Goal: Task Accomplishment & Management: Use online tool/utility

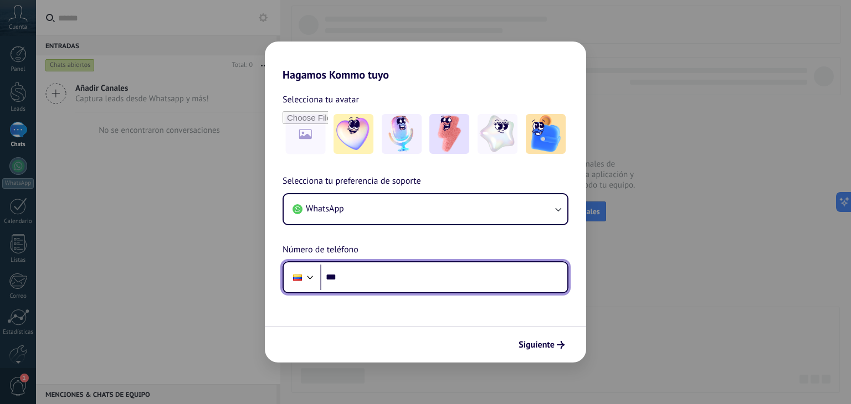
click at [390, 280] on input "***" at bounding box center [443, 277] width 247 height 25
type input "**********"
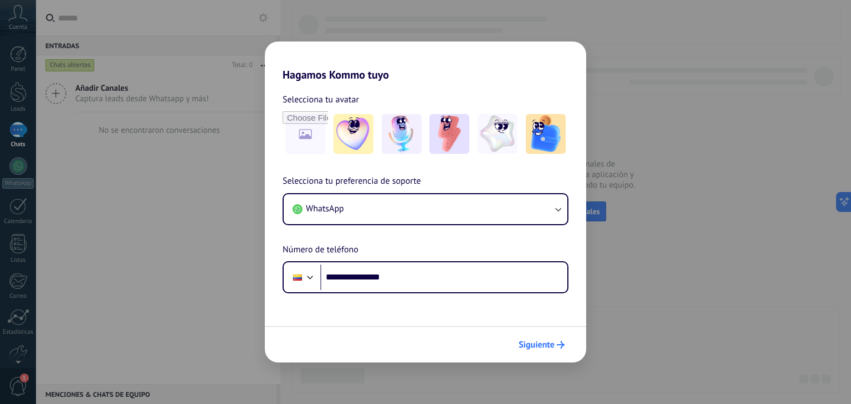
click at [559, 343] on icon "submit" at bounding box center [561, 345] width 8 height 8
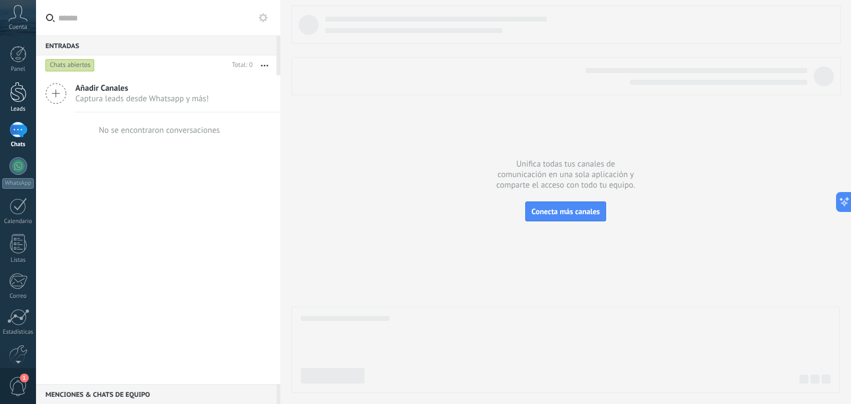
click at [21, 95] on div at bounding box center [18, 92] width 17 height 20
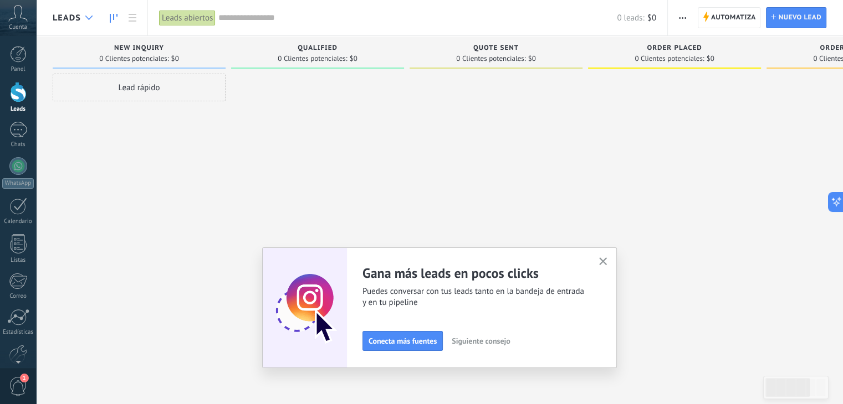
click at [87, 16] on icon at bounding box center [88, 18] width 7 height 4
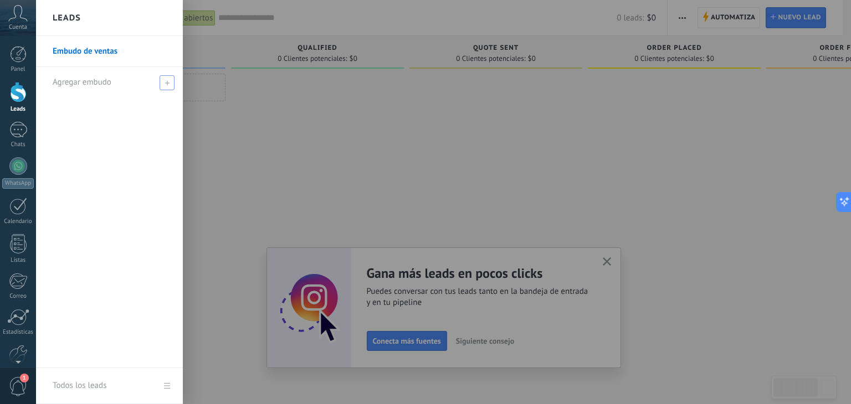
click at [170, 80] on span at bounding box center [167, 82] width 15 height 15
click at [115, 85] on input "text" at bounding box center [105, 83] width 104 height 18
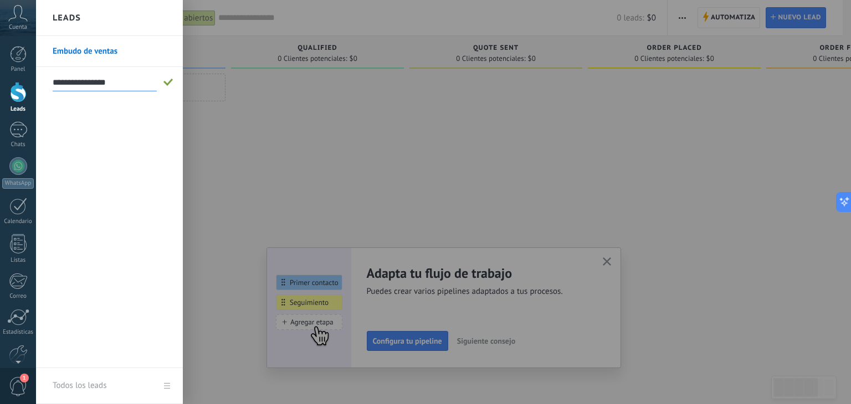
type input "**********"
click at [170, 80] on span at bounding box center [168, 83] width 10 height 8
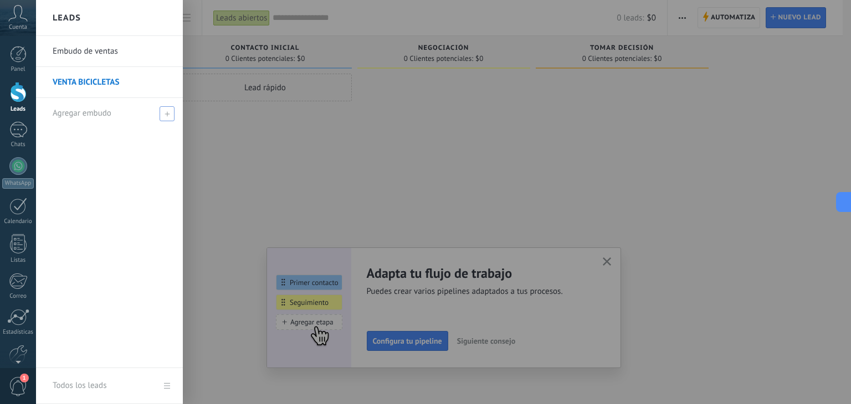
click at [167, 116] on span at bounding box center [167, 113] width 15 height 15
type input "**********"
click at [172, 114] on span at bounding box center [168, 114] width 10 height 8
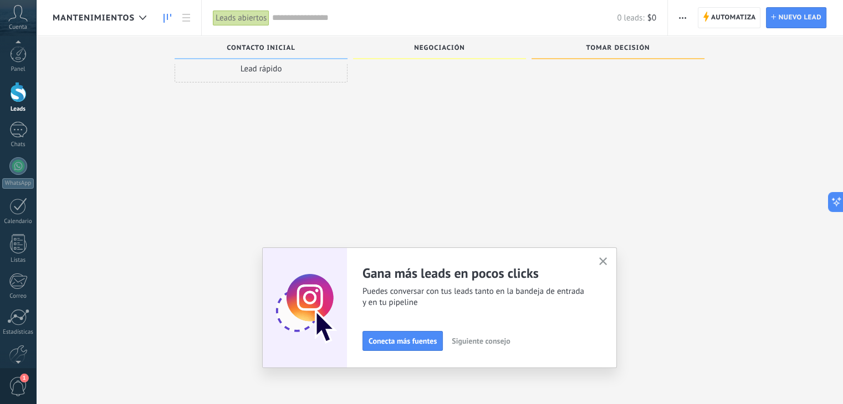
scroll to position [56, 0]
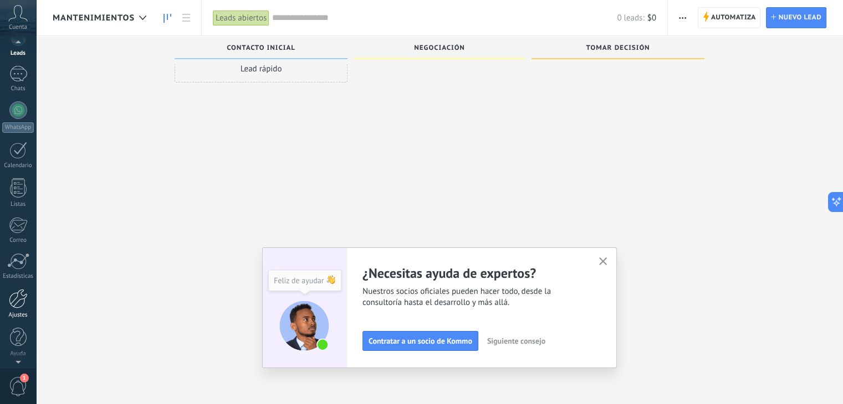
click at [15, 306] on div at bounding box center [18, 298] width 19 height 19
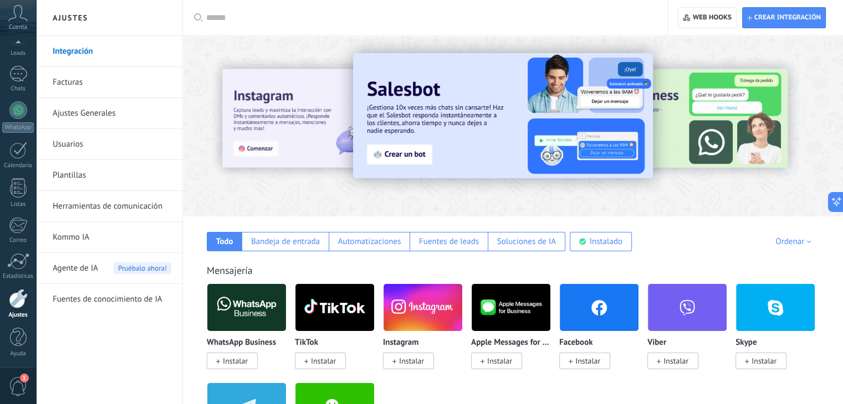
click at [215, 18] on input "text" at bounding box center [428, 18] width 445 height 12
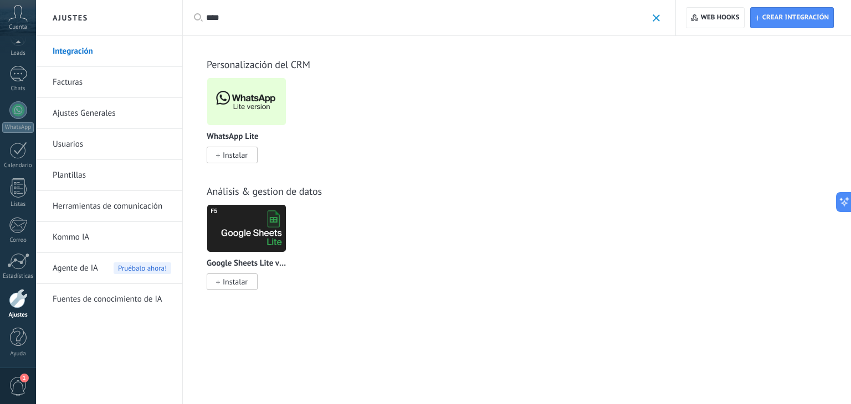
type input "****"
click at [237, 153] on span "Instalar" at bounding box center [235, 155] width 25 height 10
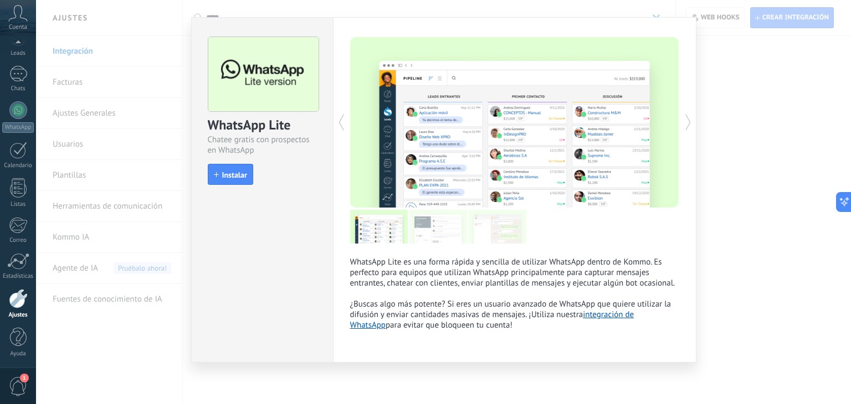
scroll to position [19, 0]
click at [224, 171] on span "Instalar" at bounding box center [234, 175] width 25 height 8
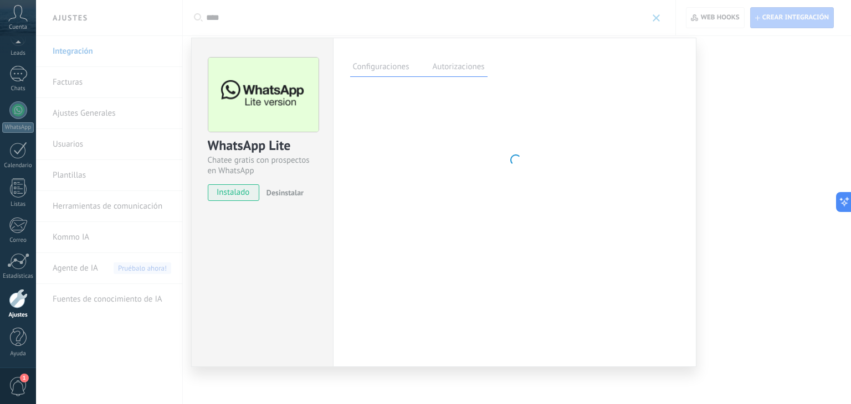
scroll to position [0, 0]
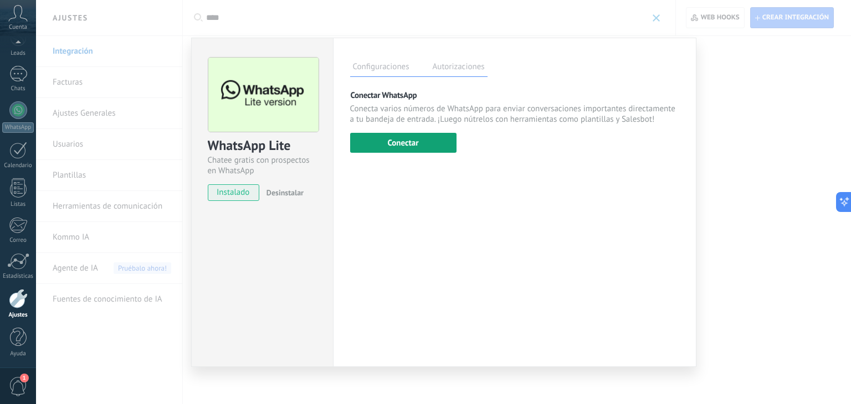
click at [422, 141] on button "Conectar" at bounding box center [403, 143] width 106 height 20
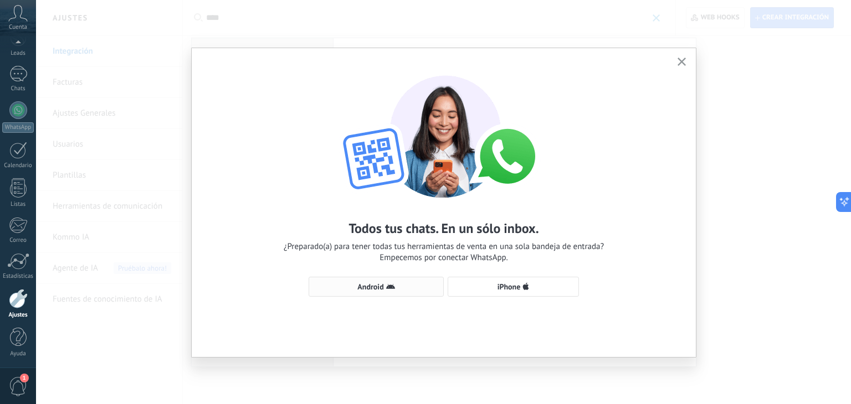
click at [401, 287] on span "Android" at bounding box center [376, 287] width 123 height 9
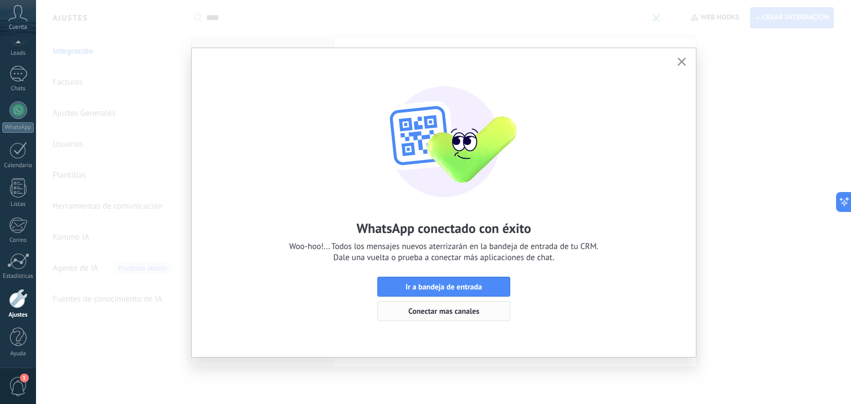
click at [446, 312] on span "Conectar mas canales" at bounding box center [443, 311] width 71 height 8
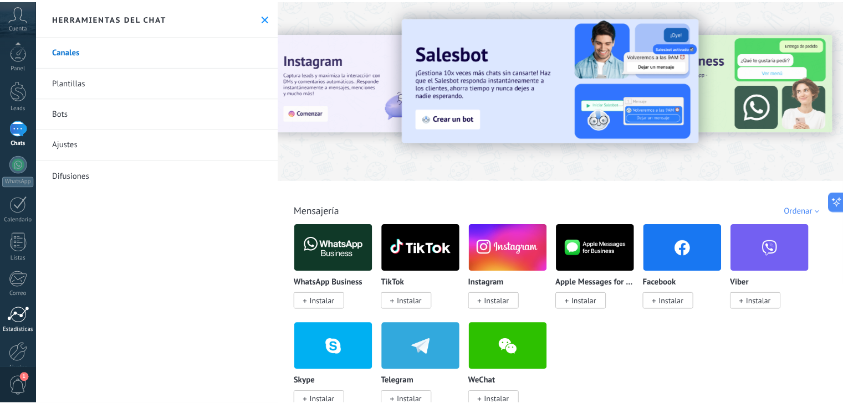
scroll to position [55, 0]
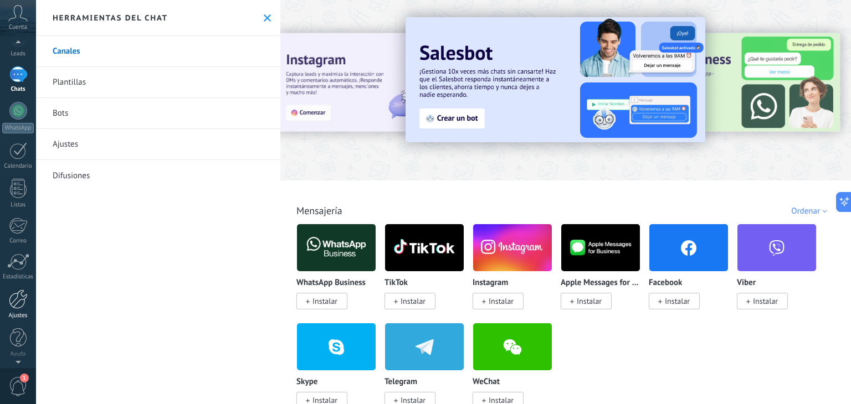
click at [14, 297] on div at bounding box center [18, 299] width 19 height 19
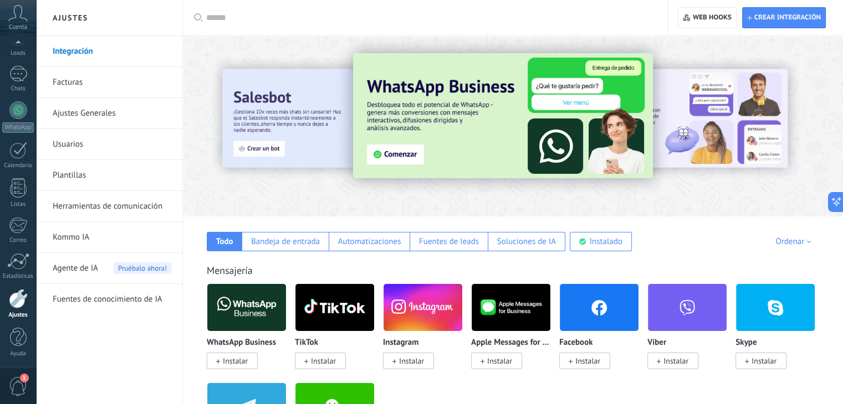
click at [281, 3] on div at bounding box center [428, 17] width 445 height 35
click at [237, 17] on input "text" at bounding box center [428, 18] width 445 height 12
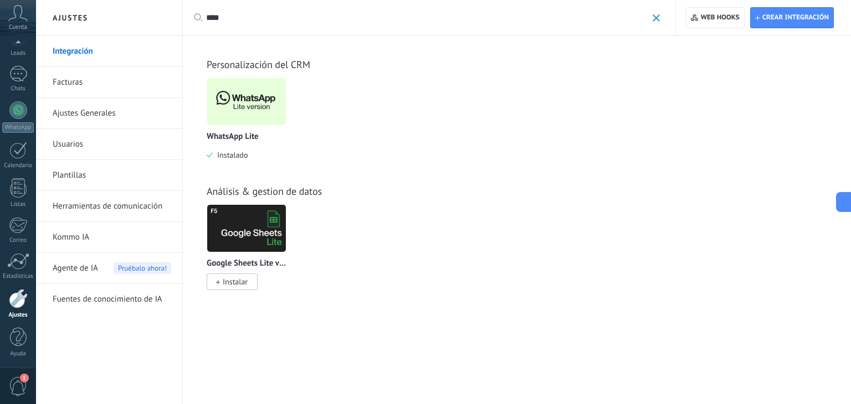
type input "****"
click at [264, 116] on img at bounding box center [246, 102] width 79 height 54
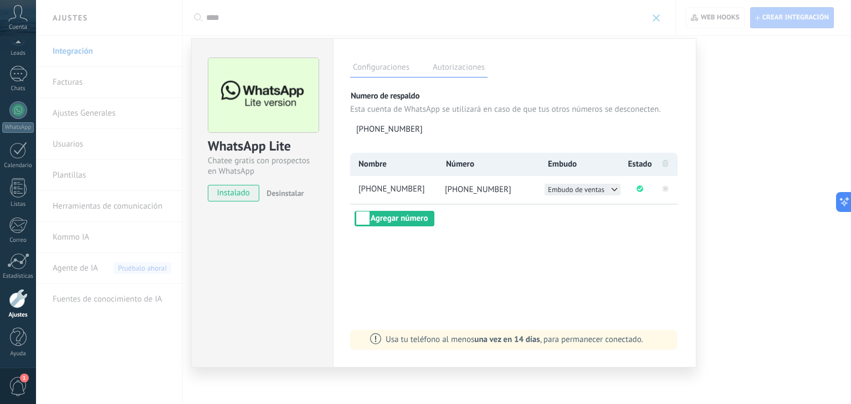
click at [613, 192] on icon at bounding box center [614, 190] width 9 height 9
click at [617, 187] on icon at bounding box center [614, 189] width 9 height 9
click at [601, 200] on span "VENTA BICICLETAS" at bounding box center [577, 201] width 58 height 9
click at [20, 72] on div "1" at bounding box center [18, 74] width 18 height 16
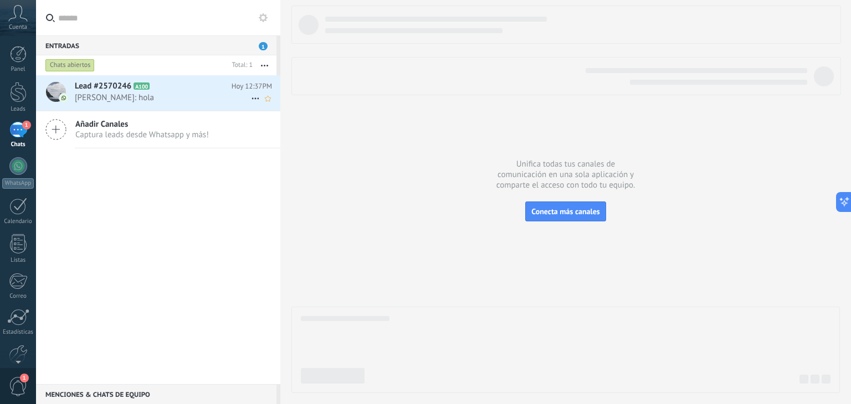
click at [168, 95] on span "[PERSON_NAME]: hola" at bounding box center [163, 98] width 176 height 11
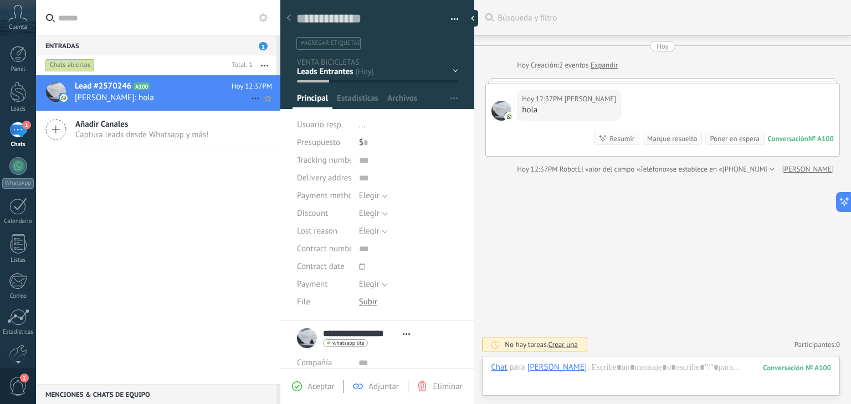
scroll to position [16, 0]
click at [630, 372] on div at bounding box center [661, 378] width 340 height 33
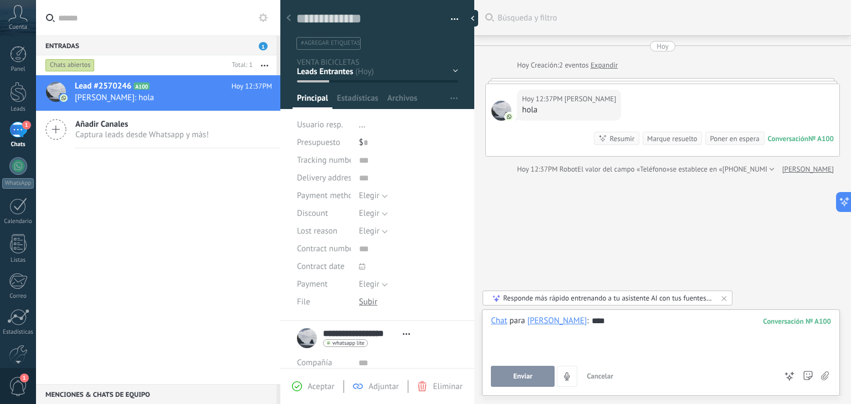
click at [527, 377] on span "Enviar" at bounding box center [522, 377] width 19 height 8
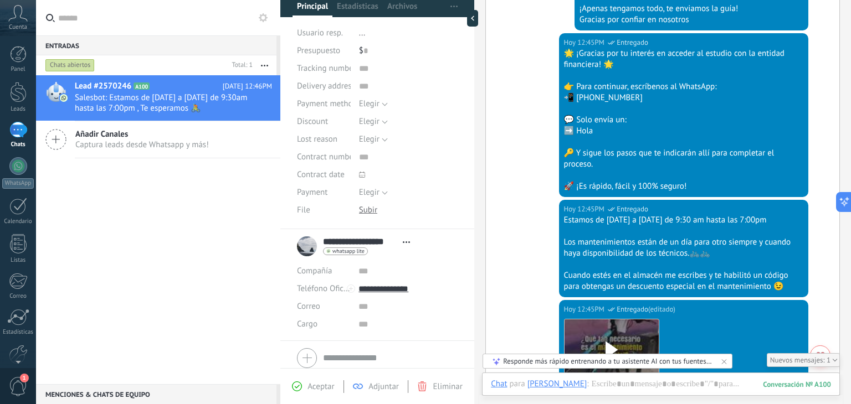
scroll to position [0, 0]
